Goal: Entertainment & Leisure: Consume media (video, audio)

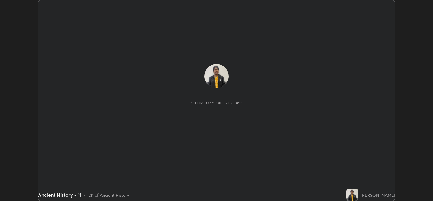
scroll to position [200, 433]
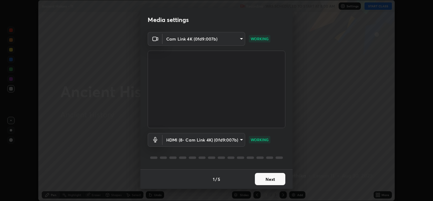
click at [265, 181] on button "Next" at bounding box center [270, 179] width 30 height 12
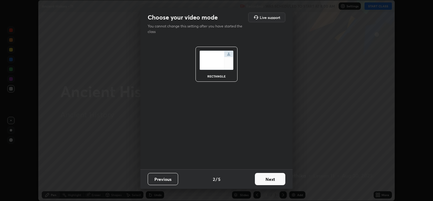
click at [264, 181] on button "Next" at bounding box center [270, 179] width 30 height 12
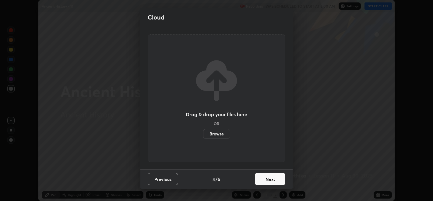
click at [263, 178] on button "Next" at bounding box center [270, 179] width 30 height 12
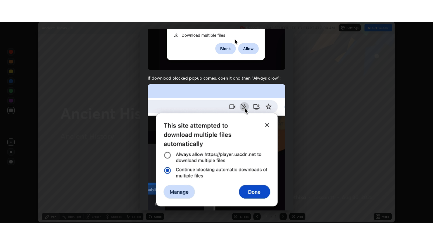
scroll to position [123, 0]
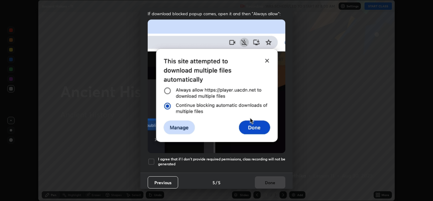
click at [153, 158] on div at bounding box center [151, 161] width 7 height 7
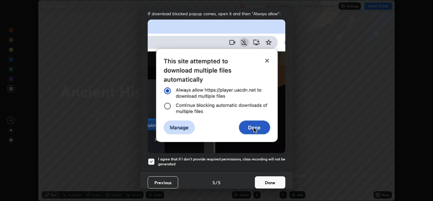
click at [265, 176] on button "Done" at bounding box center [270, 182] width 30 height 12
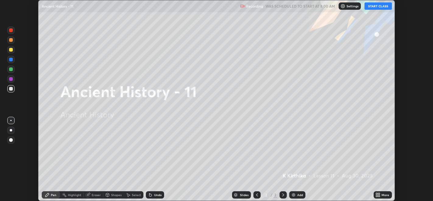
click at [377, 194] on icon at bounding box center [377, 194] width 2 height 2
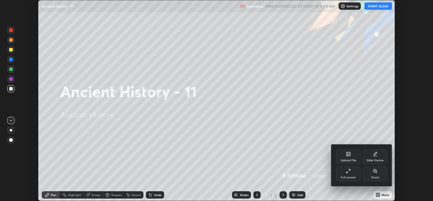
click at [345, 175] on div "Full screen" at bounding box center [348, 173] width 24 height 15
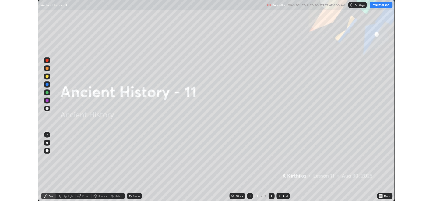
scroll to position [244, 433]
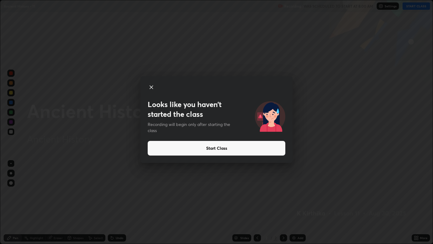
click at [216, 145] on button "Start Class" at bounding box center [217, 148] width 138 height 15
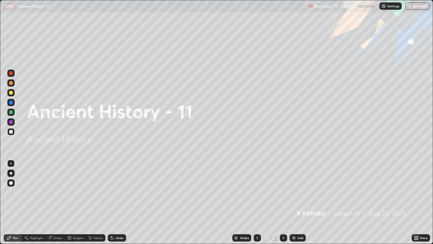
click at [294, 200] on img at bounding box center [293, 237] width 5 height 5
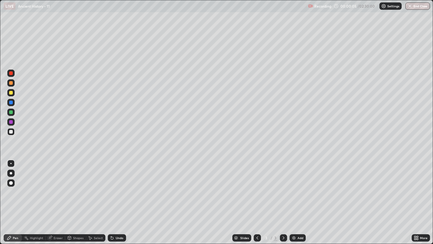
click at [53, 200] on div "Eraser" at bounding box center [55, 237] width 19 height 7
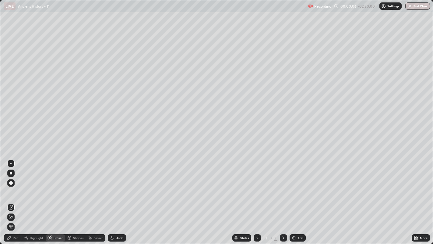
click at [9, 200] on icon at bounding box center [9, 215] width 1 height 1
click at [12, 200] on icon at bounding box center [11, 216] width 3 height 3
click at [13, 200] on div "Pen" at bounding box center [15, 237] width 5 height 3
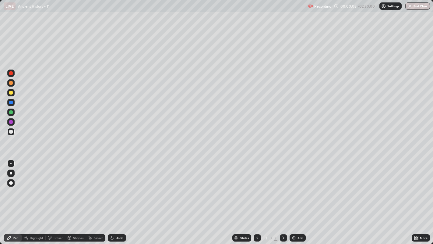
click at [12, 130] on div at bounding box center [11, 132] width 4 height 4
click at [11, 132] on div at bounding box center [11, 132] width 4 height 4
click at [12, 83] on div at bounding box center [11, 83] width 4 height 4
click at [11, 72] on div at bounding box center [11, 73] width 4 height 4
click at [11, 81] on div at bounding box center [11, 83] width 4 height 4
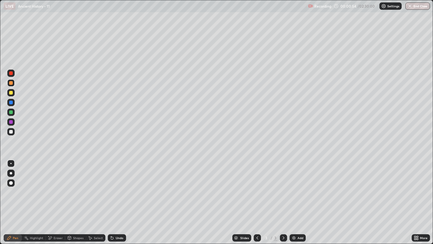
click at [11, 131] on div at bounding box center [11, 132] width 4 height 4
click at [280, 200] on div at bounding box center [283, 237] width 7 height 12
click at [283, 200] on icon at bounding box center [283, 237] width 5 height 5
click at [296, 200] on div "Add" at bounding box center [298, 237] width 16 height 7
click at [11, 93] on div at bounding box center [11, 93] width 4 height 4
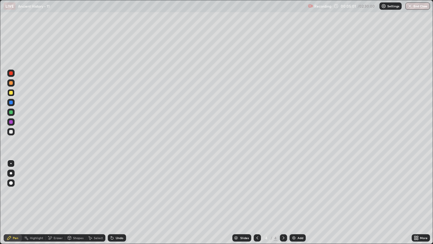
click at [54, 200] on div "Eraser" at bounding box center [58, 237] width 9 height 3
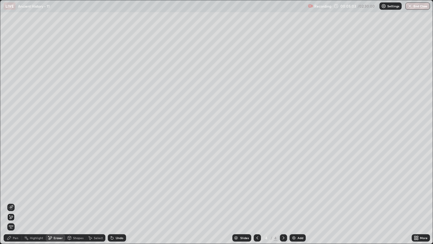
click at [13, 200] on div "Pen" at bounding box center [15, 237] width 5 height 3
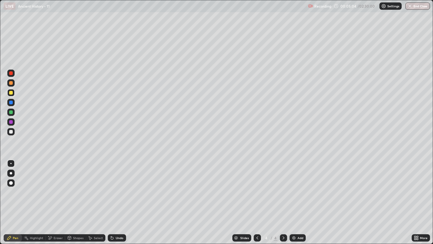
click at [12, 93] on div at bounding box center [11, 93] width 4 height 4
click at [12, 113] on div at bounding box center [10, 111] width 7 height 7
click at [296, 200] on div "Add" at bounding box center [298, 237] width 16 height 7
click at [256, 200] on icon at bounding box center [257, 237] width 5 height 5
click at [14, 100] on div at bounding box center [10, 102] width 7 height 7
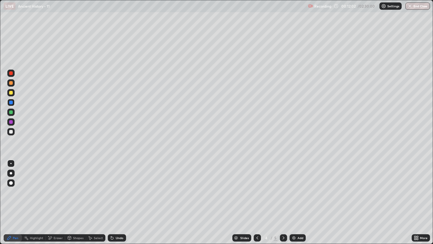
click at [14, 71] on div at bounding box center [10, 72] width 7 height 7
click at [11, 102] on div at bounding box center [11, 102] width 4 height 4
click at [14, 111] on div at bounding box center [10, 111] width 7 height 7
click at [13, 131] on div at bounding box center [10, 131] width 7 height 7
click at [12, 73] on div at bounding box center [11, 73] width 4 height 4
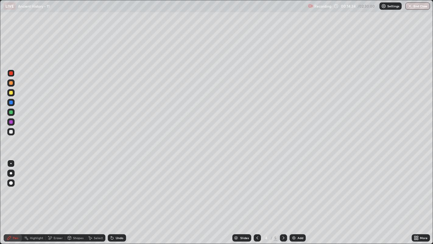
click at [12, 130] on div at bounding box center [11, 132] width 4 height 4
click at [417, 200] on icon at bounding box center [418, 239] width 2 height 2
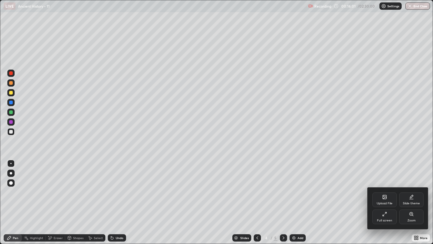
click at [386, 200] on div "Full screen" at bounding box center [384, 220] width 15 height 3
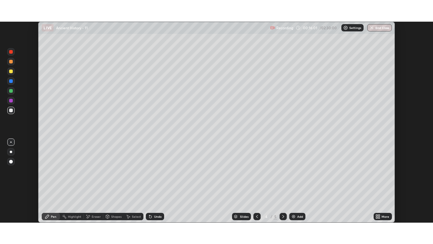
scroll to position [30253, 30020]
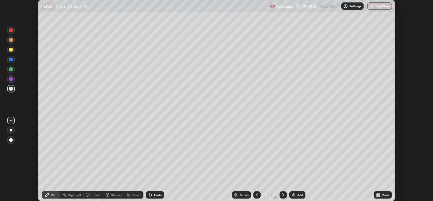
click at [378, 194] on icon at bounding box center [377, 194] width 5 height 5
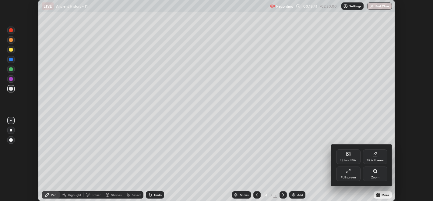
click at [352, 178] on div "Full screen" at bounding box center [348, 177] width 15 height 3
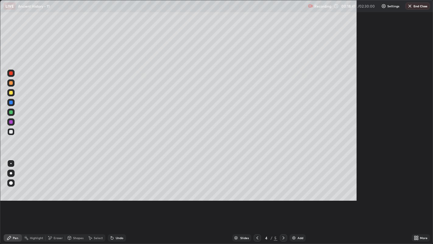
scroll to position [244, 433]
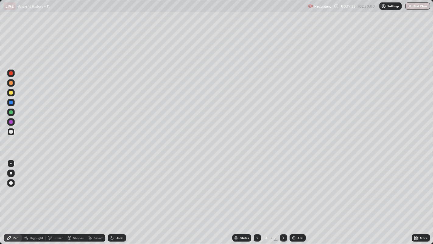
click at [14, 92] on div at bounding box center [10, 92] width 7 height 7
click at [282, 200] on icon at bounding box center [283, 237] width 5 height 5
click at [297, 200] on div "Add" at bounding box center [298, 237] width 16 height 7
click at [254, 200] on div at bounding box center [257, 237] width 7 height 7
click at [54, 200] on div "Eraser" at bounding box center [58, 237] width 9 height 3
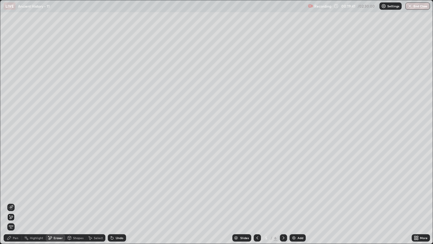
click at [11, 200] on span "Erase all" at bounding box center [11, 227] width 7 height 4
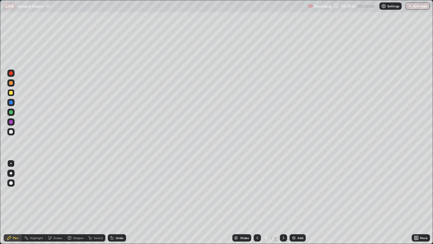
click at [12, 200] on div "Pen" at bounding box center [13, 237] width 18 height 7
click at [12, 103] on div at bounding box center [11, 102] width 4 height 4
click at [11, 111] on div at bounding box center [11, 112] width 4 height 4
click at [13, 93] on div at bounding box center [10, 92] width 7 height 7
click at [11, 113] on div at bounding box center [11, 112] width 4 height 4
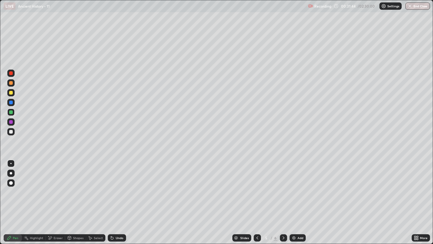
click at [12, 102] on div at bounding box center [11, 102] width 4 height 4
click at [58, 200] on div "Eraser" at bounding box center [58, 237] width 9 height 3
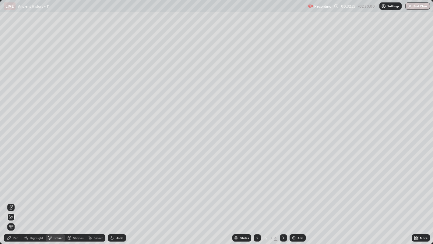
click at [17, 200] on div "Pen" at bounding box center [15, 237] width 5 height 3
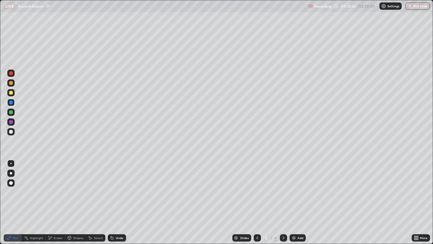
click at [11, 73] on div at bounding box center [11, 73] width 4 height 4
click at [11, 93] on div at bounding box center [11, 93] width 4 height 4
click at [296, 200] on div "Add" at bounding box center [298, 237] width 16 height 7
click at [12, 102] on div at bounding box center [11, 102] width 4 height 4
click at [11, 83] on div at bounding box center [11, 83] width 4 height 4
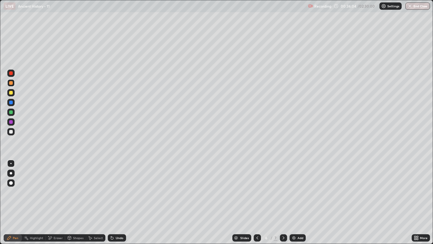
click at [12, 92] on div at bounding box center [11, 93] width 4 height 4
click at [11, 102] on div at bounding box center [11, 102] width 4 height 4
click at [13, 92] on div at bounding box center [10, 92] width 7 height 7
click at [295, 200] on img at bounding box center [293, 237] width 5 height 5
click at [256, 200] on icon at bounding box center [257, 237] width 5 height 5
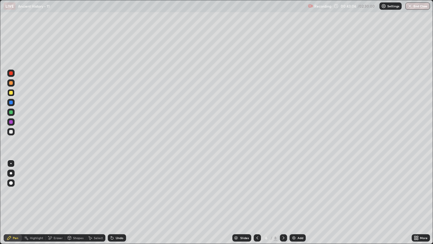
click at [283, 200] on icon at bounding box center [283, 237] width 5 height 5
click at [11, 83] on div at bounding box center [11, 83] width 4 height 4
click at [11, 102] on div at bounding box center [11, 102] width 4 height 4
click at [256, 200] on icon at bounding box center [257, 237] width 5 height 5
click at [14, 132] on div at bounding box center [10, 131] width 7 height 7
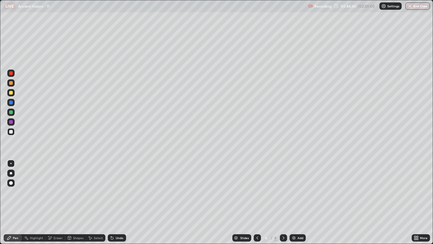
click at [283, 200] on icon at bounding box center [284, 237] width 2 height 3
click at [14, 82] on div at bounding box center [10, 82] width 7 height 7
click at [13, 111] on div at bounding box center [10, 111] width 7 height 7
click at [14, 84] on div at bounding box center [10, 82] width 7 height 7
click at [11, 73] on div at bounding box center [11, 73] width 4 height 4
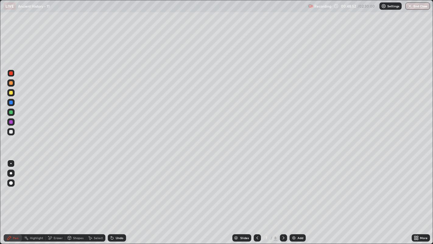
click at [11, 122] on div at bounding box center [11, 122] width 4 height 4
click at [283, 200] on icon at bounding box center [283, 237] width 5 height 5
click at [257, 200] on icon at bounding box center [257, 237] width 5 height 5
click at [260, 200] on div at bounding box center [257, 237] width 7 height 7
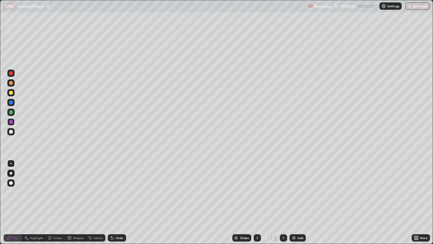
click at [259, 200] on icon at bounding box center [257, 237] width 5 height 5
click at [257, 200] on icon at bounding box center [257, 237] width 5 height 5
click at [12, 74] on div at bounding box center [11, 73] width 4 height 4
click at [11, 93] on div at bounding box center [11, 93] width 4 height 4
click at [12, 103] on div at bounding box center [11, 102] width 4 height 4
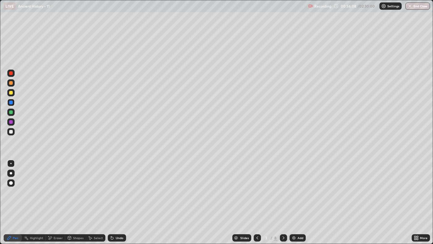
click at [14, 74] on div at bounding box center [10, 72] width 7 height 7
click at [240, 200] on div "Slides" at bounding box center [244, 237] width 9 height 3
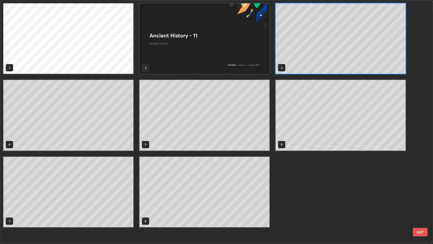
scroll to position [241, 430]
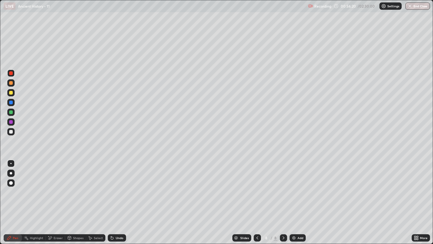
click at [11, 131] on div at bounding box center [11, 132] width 4 height 4
click at [11, 111] on div at bounding box center [11, 112] width 4 height 4
click at [13, 121] on div at bounding box center [10, 121] width 7 height 7
click at [14, 83] on div at bounding box center [10, 82] width 7 height 7
click at [11, 102] on div at bounding box center [11, 102] width 4 height 4
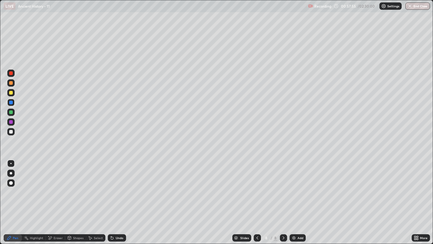
click at [13, 93] on div at bounding box center [10, 92] width 7 height 7
click at [12, 123] on div at bounding box center [10, 121] width 7 height 7
click at [13, 104] on div at bounding box center [10, 102] width 7 height 7
click at [11, 113] on div at bounding box center [11, 112] width 4 height 4
click at [11, 92] on div at bounding box center [11, 93] width 4 height 4
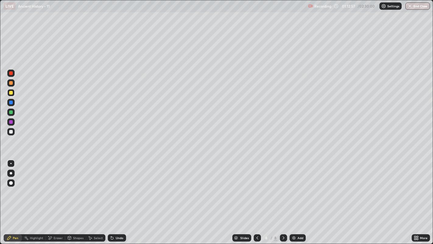
click at [12, 110] on div at bounding box center [10, 111] width 7 height 7
click at [12, 112] on div at bounding box center [11, 112] width 4 height 4
click at [283, 200] on icon at bounding box center [283, 237] width 5 height 5
click at [295, 200] on img at bounding box center [293, 237] width 5 height 5
click at [11, 93] on div at bounding box center [11, 93] width 4 height 4
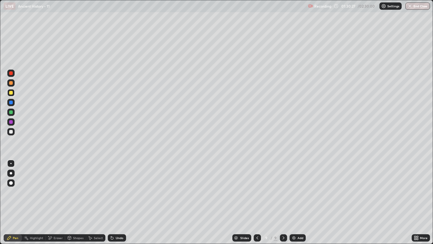
click at [14, 112] on div at bounding box center [10, 111] width 7 height 7
click at [14, 122] on div at bounding box center [10, 121] width 7 height 7
click at [58, 200] on div "Eraser" at bounding box center [58, 237] width 9 height 3
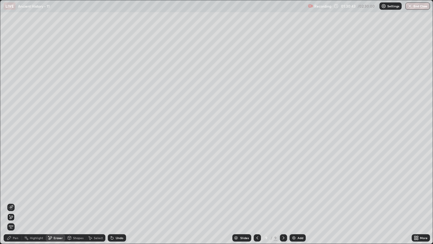
click at [12, 200] on div "Pen" at bounding box center [13, 237] width 18 height 7
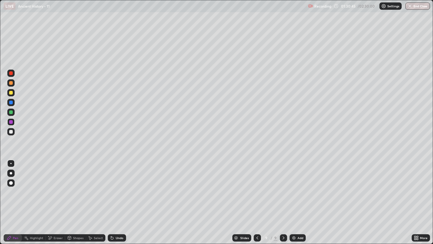
click at [12, 122] on div at bounding box center [11, 122] width 4 height 4
click at [10, 102] on div at bounding box center [11, 102] width 4 height 4
click at [58, 200] on div "Eraser" at bounding box center [58, 237] width 9 height 3
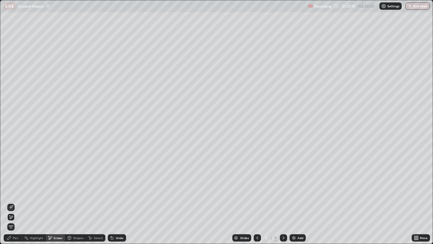
click at [16, 200] on div "Pen" at bounding box center [13, 237] width 18 height 7
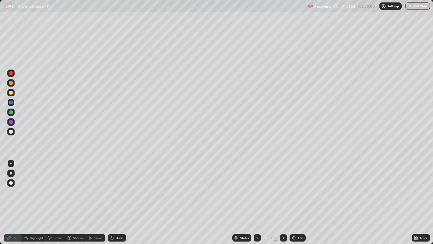
click at [14, 82] on div at bounding box center [10, 82] width 7 height 7
click at [10, 132] on div at bounding box center [11, 132] width 4 height 4
click at [11, 112] on div at bounding box center [11, 112] width 4 height 4
click at [12, 102] on div at bounding box center [11, 102] width 4 height 4
click at [14, 73] on div at bounding box center [10, 72] width 7 height 7
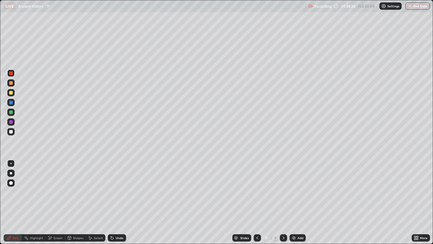
click at [12, 111] on div at bounding box center [11, 112] width 4 height 4
click at [283, 200] on icon at bounding box center [283, 237] width 5 height 5
click at [294, 200] on div "Add" at bounding box center [298, 237] width 16 height 7
click at [12, 83] on div at bounding box center [11, 83] width 4 height 4
click at [12, 93] on div at bounding box center [11, 93] width 4 height 4
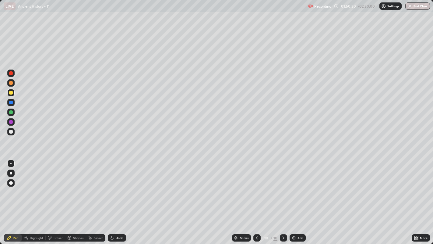
click at [11, 83] on div at bounding box center [11, 83] width 4 height 4
click at [11, 132] on div at bounding box center [11, 132] width 4 height 4
click at [295, 200] on img at bounding box center [293, 237] width 5 height 5
click at [14, 110] on div at bounding box center [10, 111] width 7 height 7
click at [13, 73] on div at bounding box center [10, 72] width 7 height 7
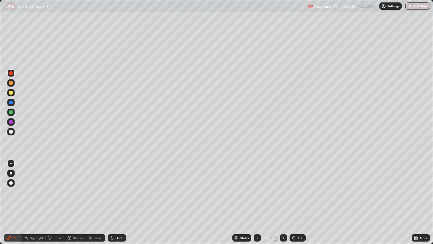
click at [256, 200] on icon at bounding box center [257, 237] width 2 height 3
click at [283, 200] on icon at bounding box center [283, 237] width 5 height 5
click at [12, 102] on div at bounding box center [11, 102] width 4 height 4
click at [256, 200] on icon at bounding box center [257, 237] width 5 height 5
click at [284, 200] on icon at bounding box center [283, 237] width 5 height 5
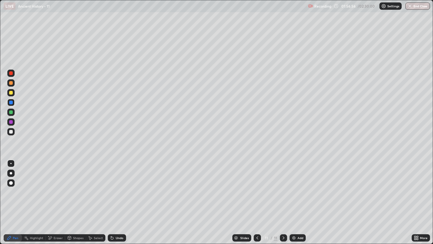
click at [13, 101] on div at bounding box center [10, 102] width 7 height 7
click at [254, 200] on div at bounding box center [257, 237] width 7 height 7
click at [13, 110] on div at bounding box center [10, 111] width 7 height 7
click at [284, 200] on icon at bounding box center [283, 237] width 5 height 5
click at [283, 200] on icon at bounding box center [283, 237] width 5 height 5
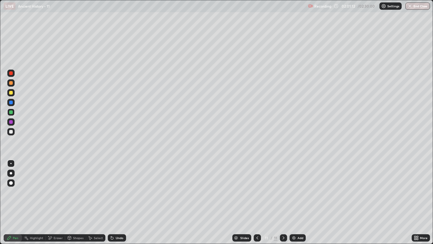
click at [296, 200] on div "Add" at bounding box center [298, 237] width 16 height 7
click at [241, 200] on div "Slides" at bounding box center [241, 237] width 19 height 7
click at [62, 200] on div "Eraser" at bounding box center [55, 237] width 19 height 7
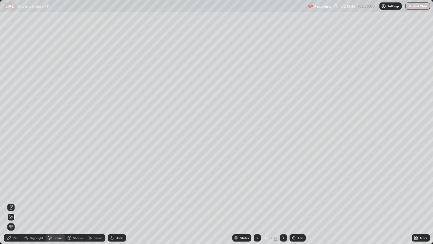
click at [14, 200] on div "Pen" at bounding box center [15, 237] width 5 height 3
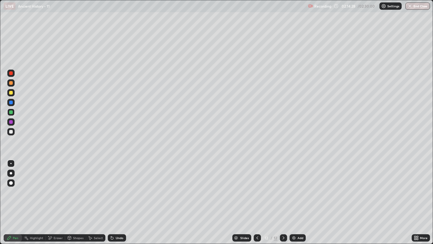
click at [12, 103] on div at bounding box center [11, 102] width 4 height 4
click at [11, 114] on div at bounding box center [11, 112] width 4 height 4
click at [12, 131] on div at bounding box center [11, 132] width 4 height 4
click at [11, 113] on div at bounding box center [11, 112] width 4 height 4
click at [292, 200] on img at bounding box center [293, 237] width 5 height 5
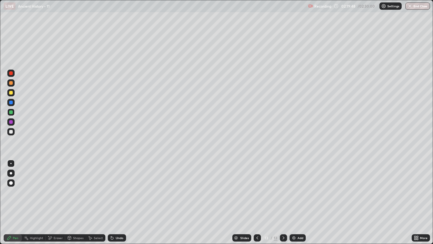
click at [412, 5] on button "End Class" at bounding box center [417, 5] width 25 height 7
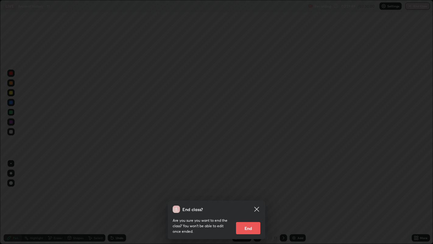
click at [252, 200] on button "End" at bounding box center [248, 228] width 24 height 12
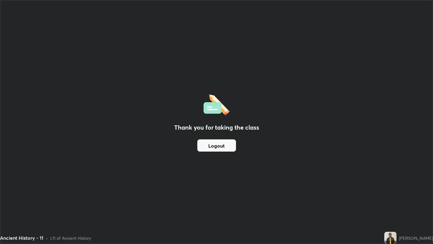
click at [44, 200] on div "Ancient History - 11 • L11 of Ancient History" at bounding box center [191, 237] width 382 height 12
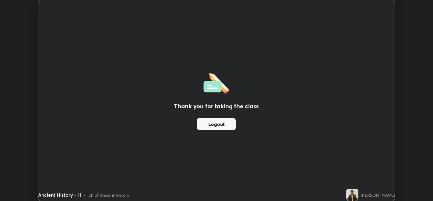
scroll to position [30253, 30020]
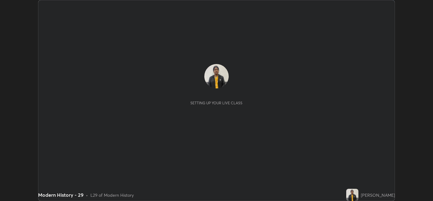
scroll to position [200, 433]
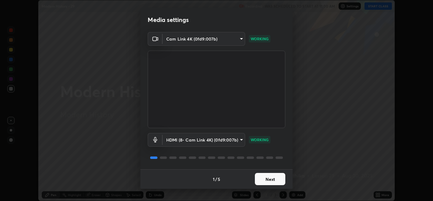
click at [274, 177] on button "Next" at bounding box center [270, 179] width 30 height 12
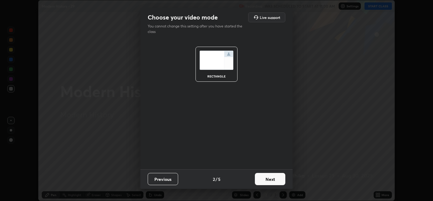
click at [272, 178] on button "Next" at bounding box center [270, 179] width 30 height 12
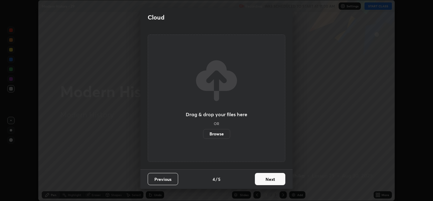
click at [269, 179] on button "Next" at bounding box center [270, 179] width 30 height 12
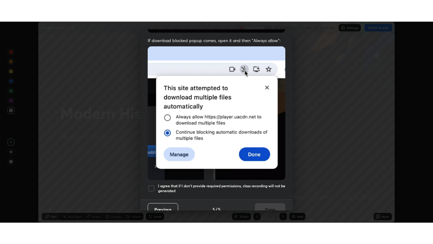
scroll to position [123, 0]
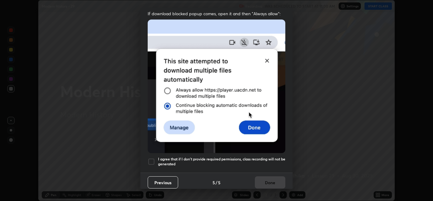
click at [153, 158] on div at bounding box center [151, 161] width 7 height 7
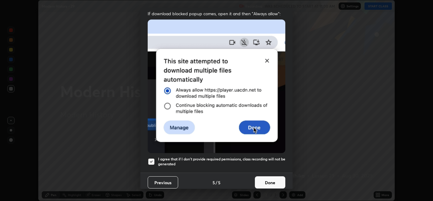
click at [265, 179] on button "Done" at bounding box center [270, 182] width 30 height 12
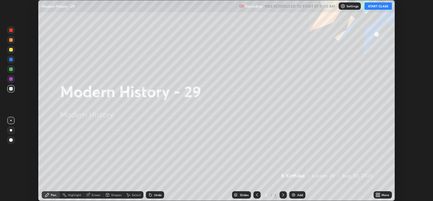
click at [379, 195] on icon at bounding box center [380, 196] width 2 height 2
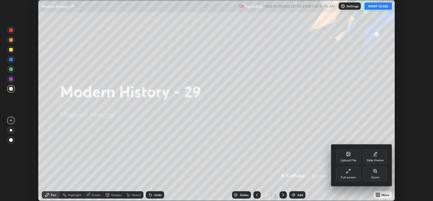
click at [346, 174] on div "Full screen" at bounding box center [348, 173] width 24 height 15
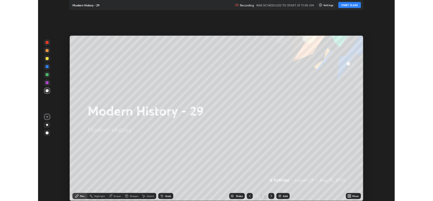
scroll to position [244, 433]
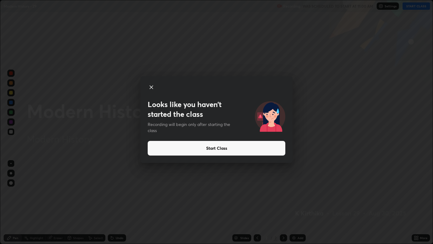
click at [229, 150] on button "Start Class" at bounding box center [217, 148] width 138 height 15
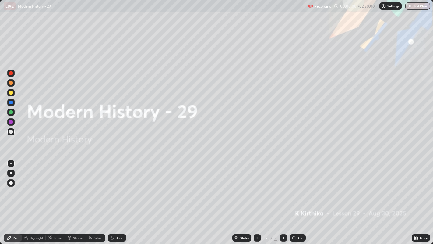
click at [295, 200] on img at bounding box center [293, 237] width 5 height 5
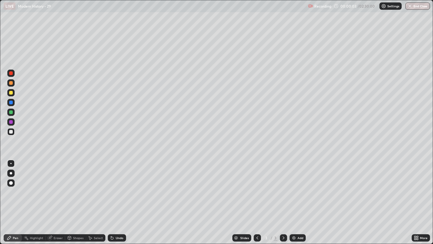
click at [52, 200] on div "Eraser" at bounding box center [55, 237] width 19 height 7
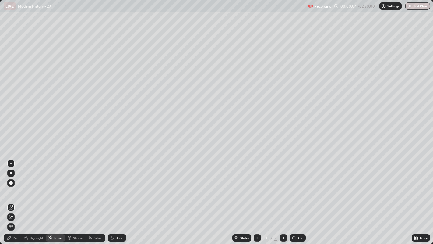
click at [11, 200] on icon at bounding box center [11, 216] width 3 height 3
click at [11, 200] on icon at bounding box center [9, 237] width 5 height 5
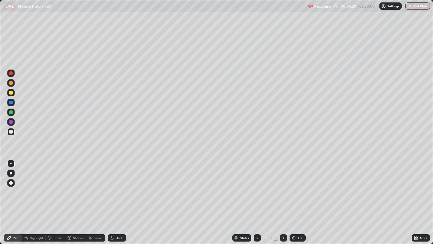
click at [14, 132] on div at bounding box center [10, 131] width 7 height 7
click at [14, 93] on div at bounding box center [10, 92] width 7 height 7
click at [11, 102] on div at bounding box center [11, 102] width 4 height 4
click at [12, 132] on div at bounding box center [11, 132] width 4 height 4
click at [283, 200] on icon at bounding box center [283, 237] width 5 height 5
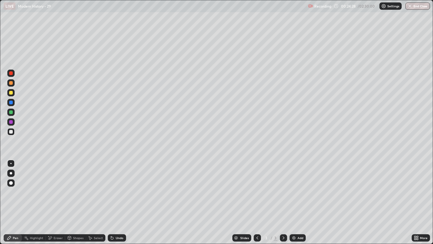
click at [297, 200] on div "Add" at bounding box center [298, 237] width 16 height 7
click at [56, 200] on div "Eraser" at bounding box center [58, 237] width 9 height 3
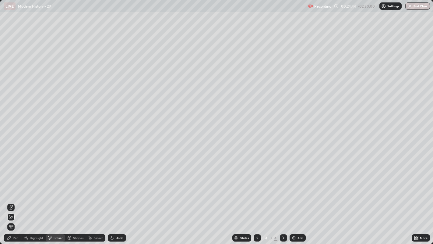
click at [18, 200] on div "Pen" at bounding box center [15, 237] width 5 height 3
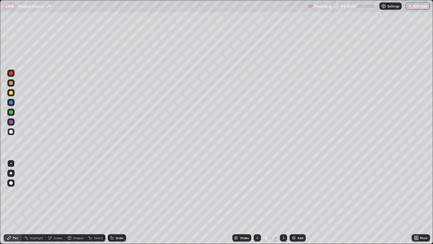
click at [11, 83] on div at bounding box center [11, 83] width 4 height 4
click at [10, 111] on div at bounding box center [11, 112] width 4 height 4
click at [11, 103] on div at bounding box center [11, 102] width 4 height 4
click at [12, 93] on div at bounding box center [11, 93] width 4 height 4
click at [10, 72] on div at bounding box center [11, 73] width 4 height 4
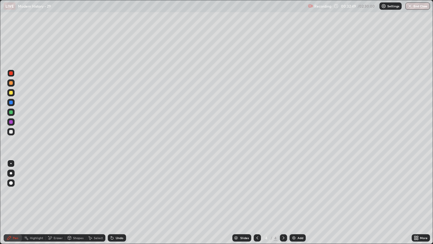
click at [10, 72] on div at bounding box center [11, 73] width 4 height 4
click at [12, 83] on div at bounding box center [11, 83] width 4 height 4
click at [11, 132] on div at bounding box center [11, 132] width 4 height 4
click at [55, 200] on div "Eraser" at bounding box center [58, 237] width 9 height 3
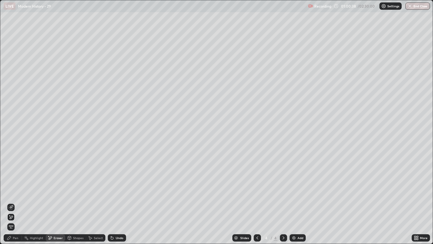
click at [12, 200] on div "Pen" at bounding box center [13, 237] width 18 height 7
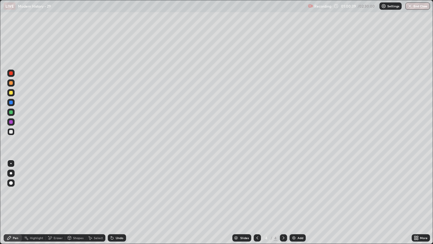
click at [11, 102] on div at bounding box center [11, 102] width 4 height 4
click at [56, 200] on div "Eraser" at bounding box center [58, 237] width 9 height 3
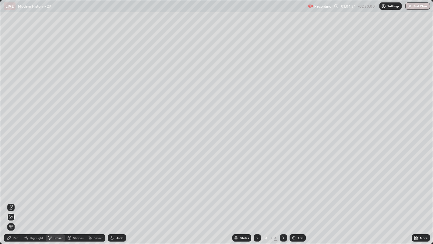
click at [16, 200] on div "Pen" at bounding box center [13, 237] width 18 height 7
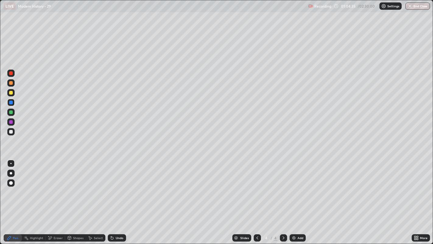
click at [11, 131] on div at bounding box center [11, 132] width 4 height 4
click at [52, 200] on div "Eraser" at bounding box center [55, 237] width 19 height 7
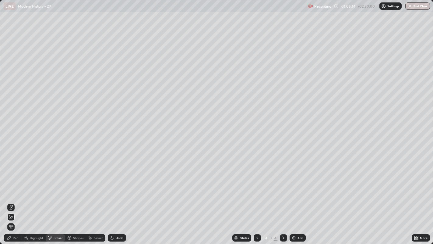
click at [13, 200] on div "Pen" at bounding box center [13, 237] width 18 height 7
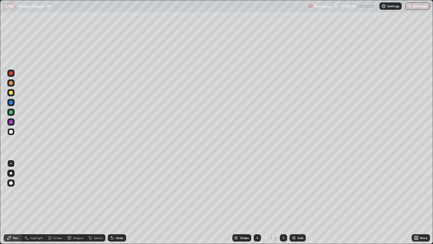
click at [11, 102] on div at bounding box center [11, 102] width 4 height 4
click at [9, 72] on div at bounding box center [10, 72] width 7 height 7
click at [12, 131] on div at bounding box center [11, 132] width 4 height 4
click at [14, 92] on div at bounding box center [10, 92] width 7 height 7
click at [12, 130] on div at bounding box center [11, 132] width 4 height 4
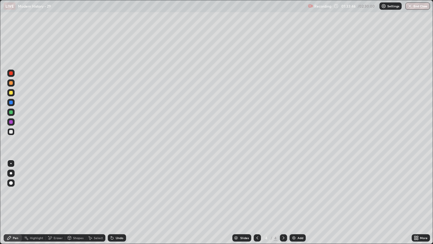
click at [295, 200] on img at bounding box center [293, 237] width 5 height 5
click at [257, 200] on icon at bounding box center [257, 237] width 2 height 3
click at [284, 200] on icon at bounding box center [283, 237] width 5 height 5
click at [11, 102] on div at bounding box center [11, 102] width 4 height 4
click at [12, 93] on div at bounding box center [11, 93] width 4 height 4
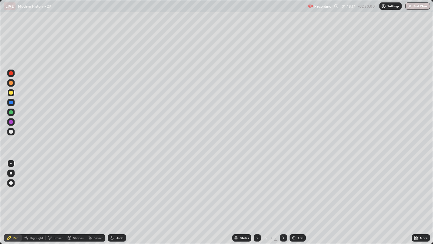
click at [11, 102] on div at bounding box center [11, 102] width 4 height 4
click at [10, 113] on div at bounding box center [11, 112] width 4 height 4
click at [417, 200] on icon at bounding box center [418, 239] width 2 height 2
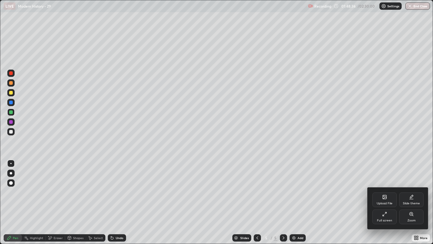
click at [388, 200] on div "Full screen" at bounding box center [384, 216] width 24 height 15
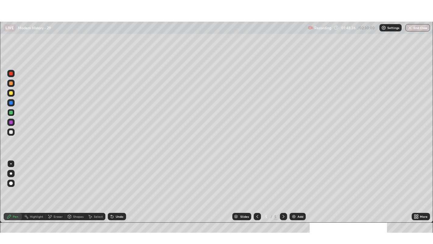
scroll to position [30253, 30020]
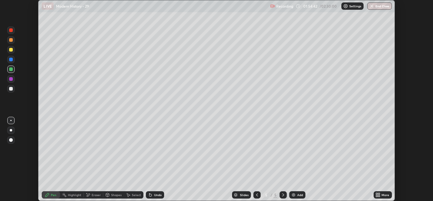
click at [377, 193] on icon at bounding box center [377, 194] width 2 height 2
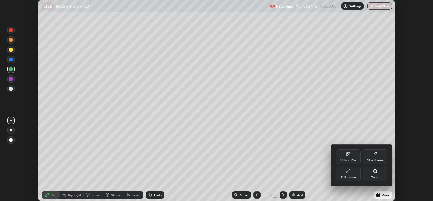
click at [347, 177] on div "Full screen" at bounding box center [348, 177] width 15 height 3
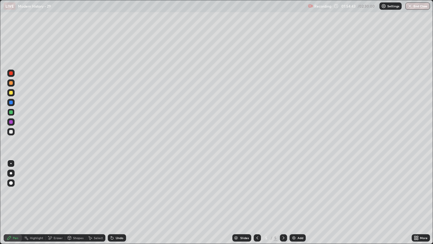
scroll to position [244, 433]
click at [416, 5] on button "End Class" at bounding box center [417, 5] width 25 height 7
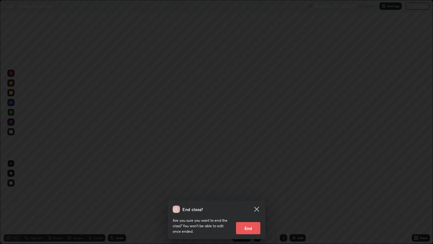
click at [246, 200] on button "End" at bounding box center [248, 228] width 24 height 12
